Goal: Task Accomplishment & Management: Complete application form

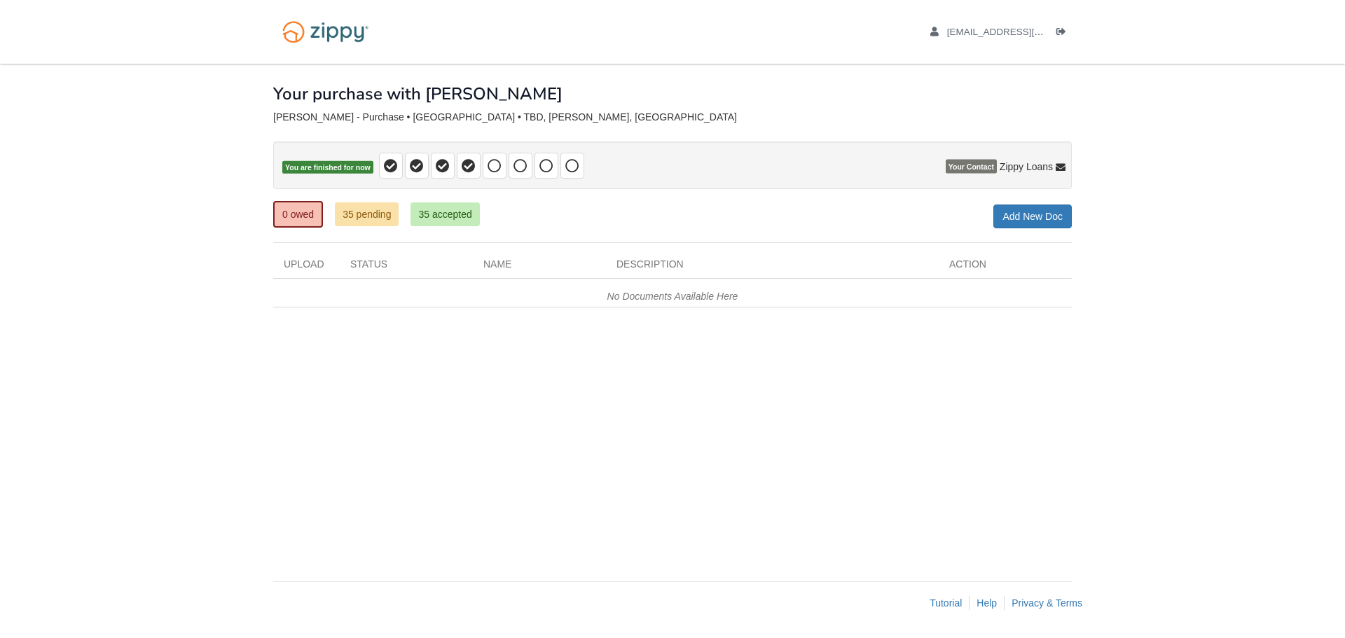
click at [708, 431] on div "× × × Pending Add Document Notice document will be included in the email sent t…" at bounding box center [672, 316] width 799 height 504
